Goal: Find specific page/section: Find specific page/section

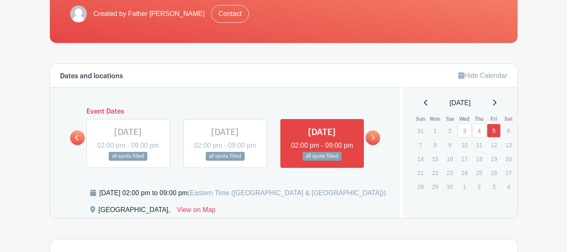
scroll to position [210, 0]
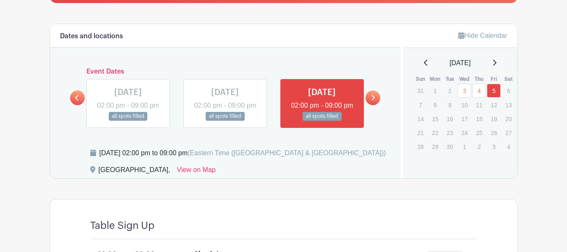
click at [497, 59] on icon at bounding box center [495, 62] width 4 height 7
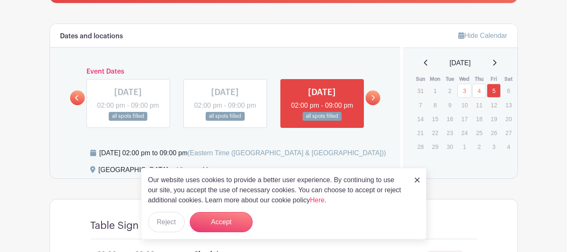
click at [437, 119] on p "15" at bounding box center [435, 118] width 14 height 13
click at [497, 61] on icon at bounding box center [495, 62] width 4 height 7
click at [424, 60] on icon at bounding box center [426, 62] width 4 height 7
click at [373, 101] on icon at bounding box center [373, 97] width 4 height 6
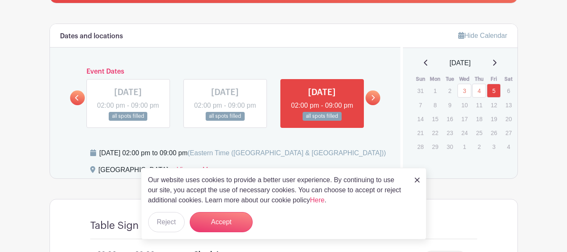
click at [373, 101] on icon at bounding box center [373, 97] width 4 height 6
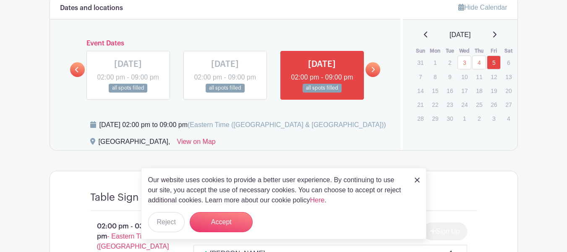
scroll to position [252, 0]
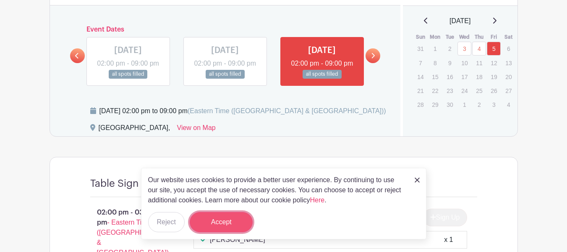
click at [232, 222] on button "Accept" at bounding box center [221, 222] width 63 height 20
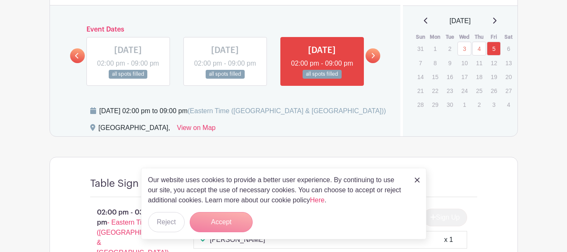
click at [226, 223] on form "Accept" at bounding box center [221, 222] width 63 height 20
click at [416, 178] on img at bounding box center [417, 179] width 5 height 5
click at [370, 63] on link at bounding box center [373, 55] width 15 height 15
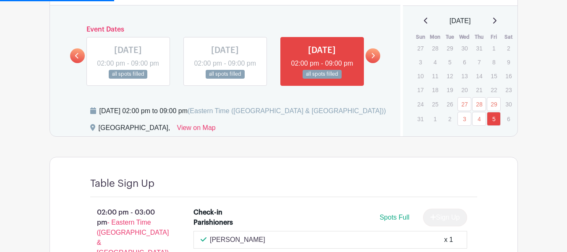
click at [497, 21] on icon at bounding box center [495, 20] width 4 height 7
drag, startPoint x: 497, startPoint y: 21, endPoint x: 497, endPoint y: 28, distance: 7.1
click at [497, 21] on icon at bounding box center [495, 20] width 4 height 7
click at [445, 136] on div "Hide Calendar [DATE] Sun Mon Tue Wed Thu Fri Sat 27 28 29 30 31 1 2 3 4 5 6 7 8…" at bounding box center [459, 59] width 117 height 154
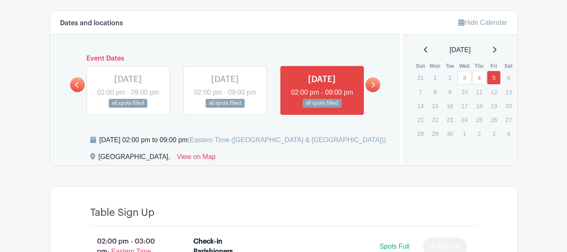
scroll to position [179, 0]
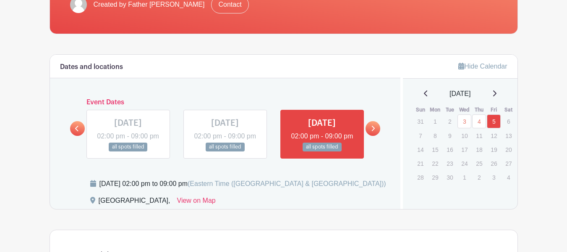
click at [114, 102] on h6 "Event Dates" at bounding box center [225, 102] width 281 height 8
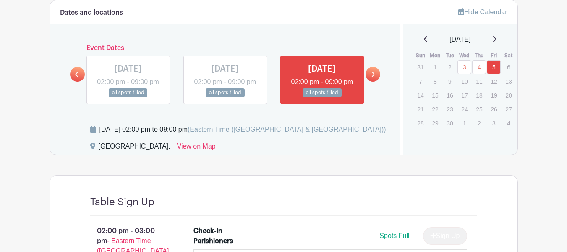
scroll to position [95, 0]
